Goal: Navigation & Orientation: Find specific page/section

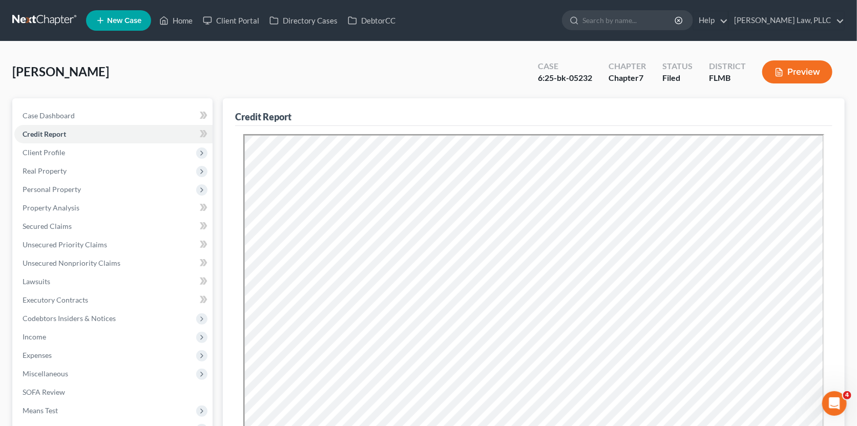
click at [32, 18] on link at bounding box center [45, 20] width 66 height 18
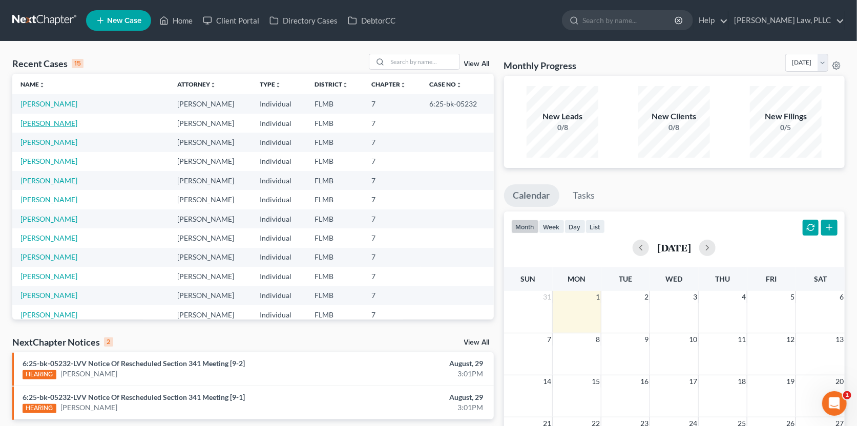
click at [52, 124] on link "[PERSON_NAME]" at bounding box center [48, 123] width 57 height 9
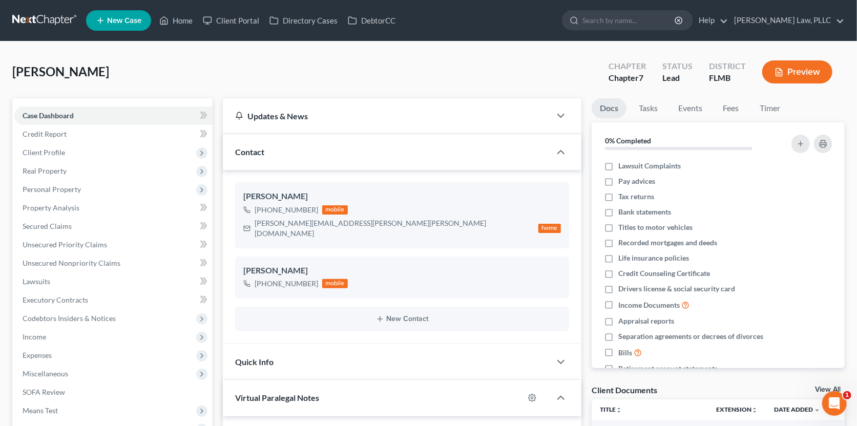
click at [61, 21] on link at bounding box center [45, 20] width 66 height 18
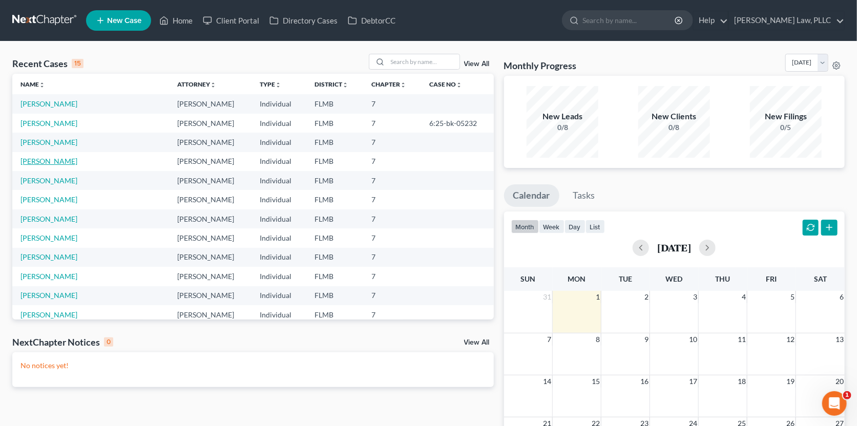
click at [41, 160] on link "[PERSON_NAME]" at bounding box center [48, 161] width 57 height 9
click at [60, 178] on link "[PERSON_NAME]" at bounding box center [48, 180] width 57 height 9
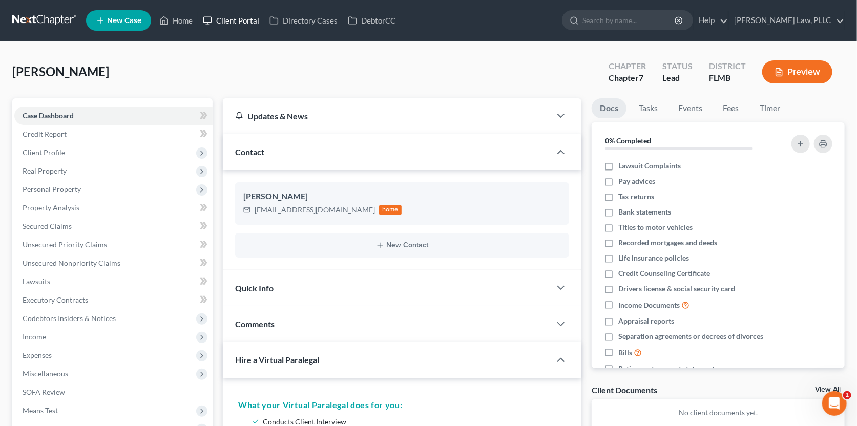
click at [250, 18] on link "Client Portal" at bounding box center [231, 20] width 67 height 18
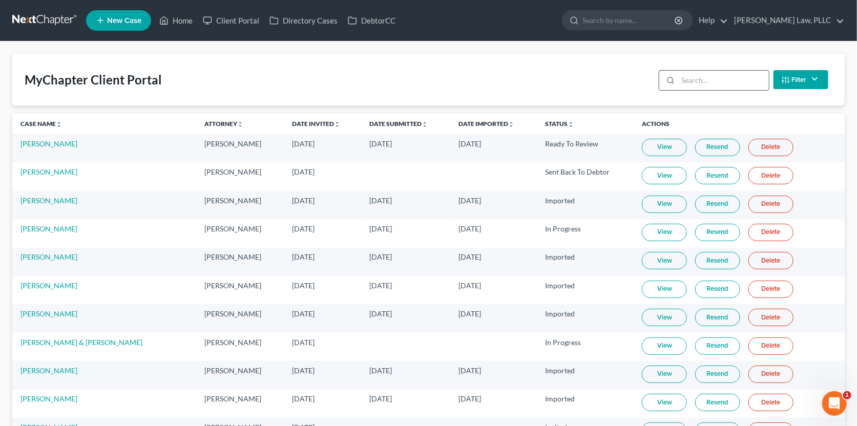
click at [701, 86] on input "search" at bounding box center [723, 80] width 91 height 19
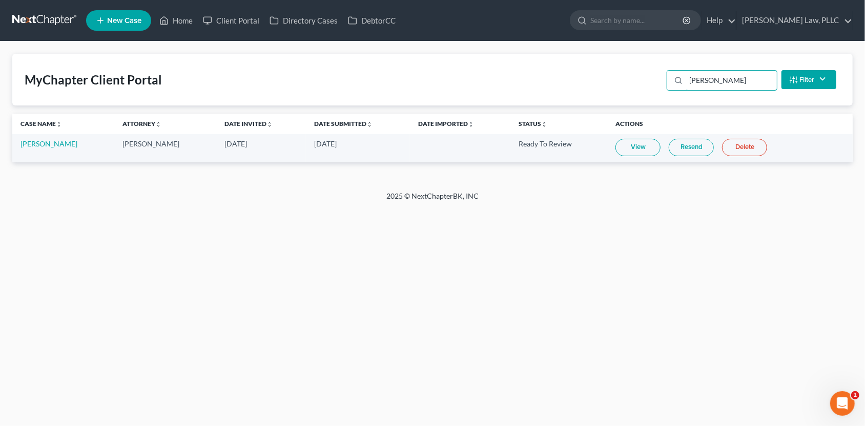
type input "moses"
click at [18, 20] on link at bounding box center [45, 20] width 66 height 18
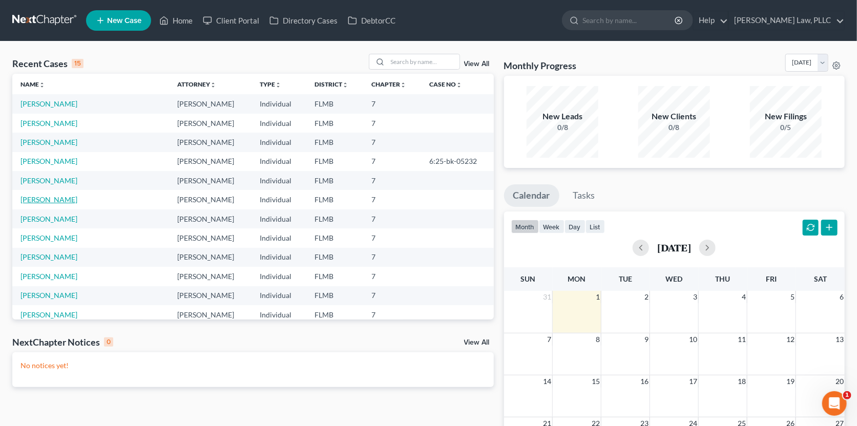
click at [35, 199] on link "[PERSON_NAME]" at bounding box center [48, 199] width 57 height 9
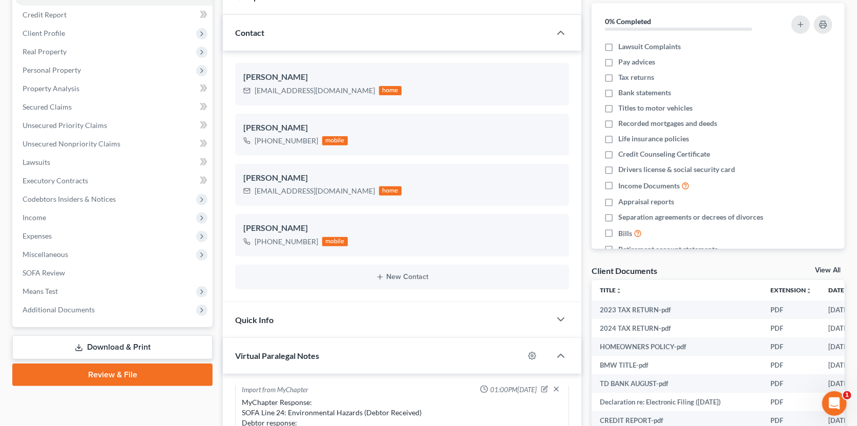
scroll to position [102, 0]
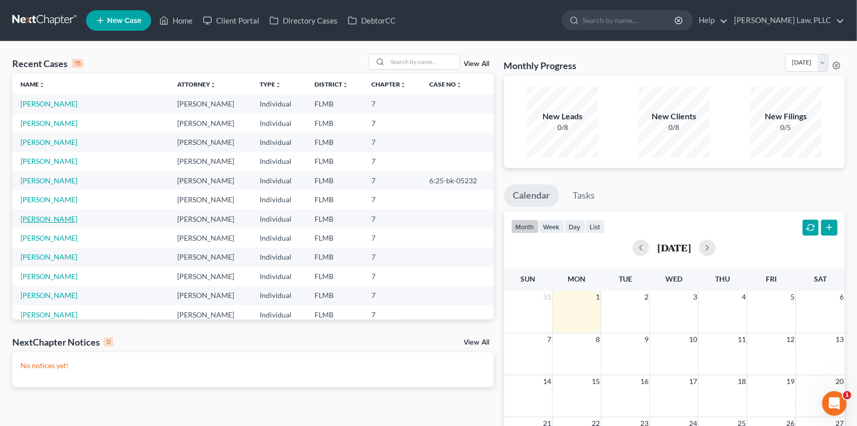
click at [34, 218] on link "[PERSON_NAME]" at bounding box center [48, 219] width 57 height 9
click at [54, 121] on link "[PERSON_NAME]" at bounding box center [48, 123] width 57 height 9
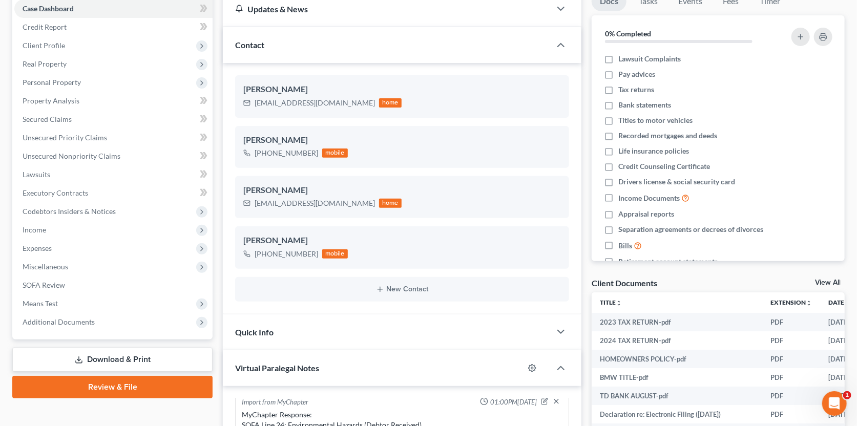
scroll to position [51, 0]
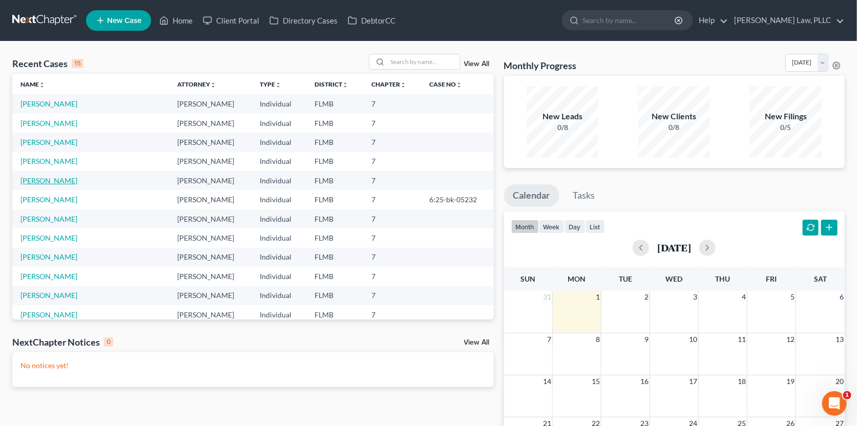
click at [41, 178] on link "[PERSON_NAME]" at bounding box center [48, 180] width 57 height 9
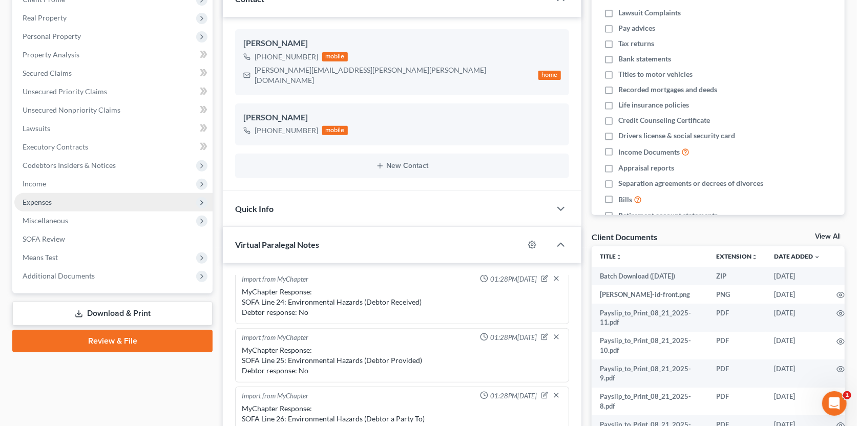
scroll to position [102, 0]
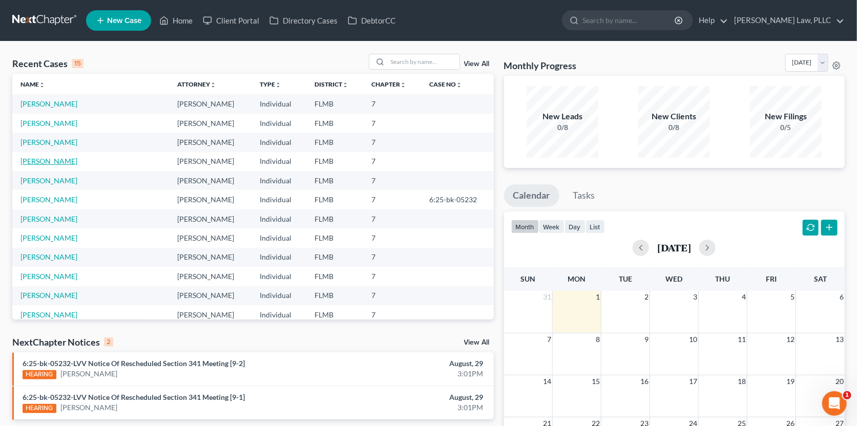
click at [46, 162] on link "[PERSON_NAME]" at bounding box center [48, 161] width 57 height 9
